Goal: Check status: Check status

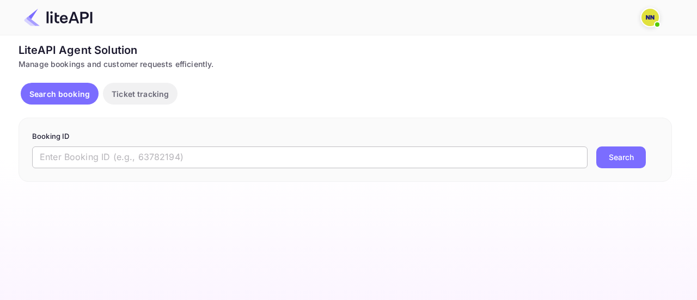
click at [101, 154] on input "text" at bounding box center [309, 157] width 555 height 22
paste input "9012829"
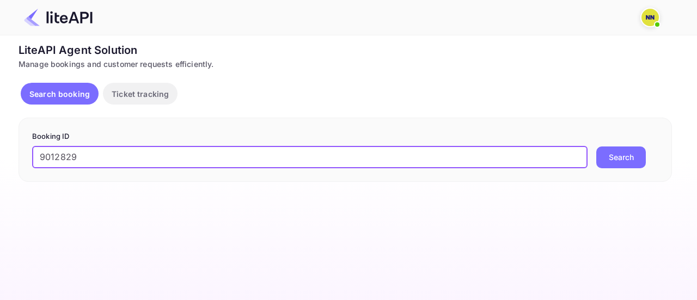
type input "9012829"
click at [627, 160] on button "Search" at bounding box center [621, 157] width 50 height 22
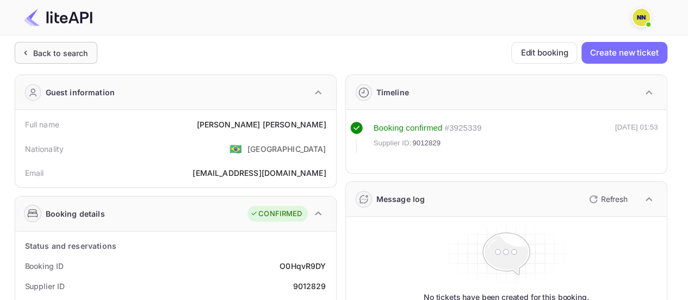
click at [67, 53] on div "Back to search" at bounding box center [60, 52] width 55 height 11
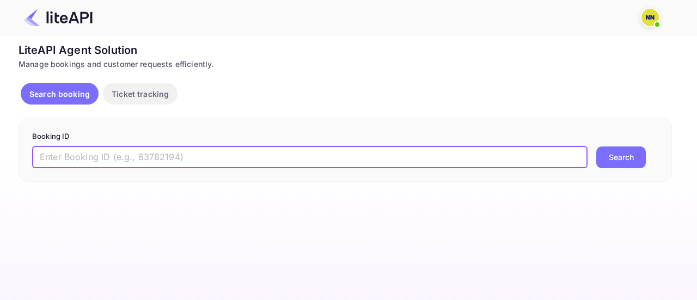
drag, startPoint x: 115, startPoint y: 155, endPoint x: 319, endPoint y: 155, distance: 203.5
click at [115, 155] on input "text" at bounding box center [309, 157] width 555 height 22
paste input "9026565"
type input "9026565"
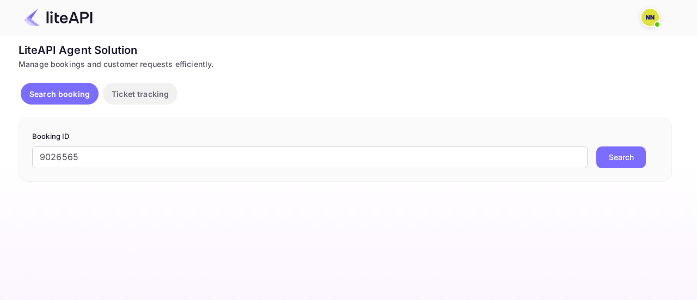
click at [619, 155] on button "Search" at bounding box center [621, 157] width 50 height 22
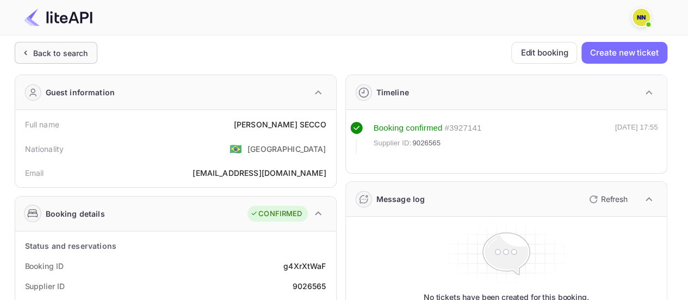
click at [63, 53] on div "Back to search" at bounding box center [60, 52] width 55 height 11
